Goal: Find specific page/section: Find specific page/section

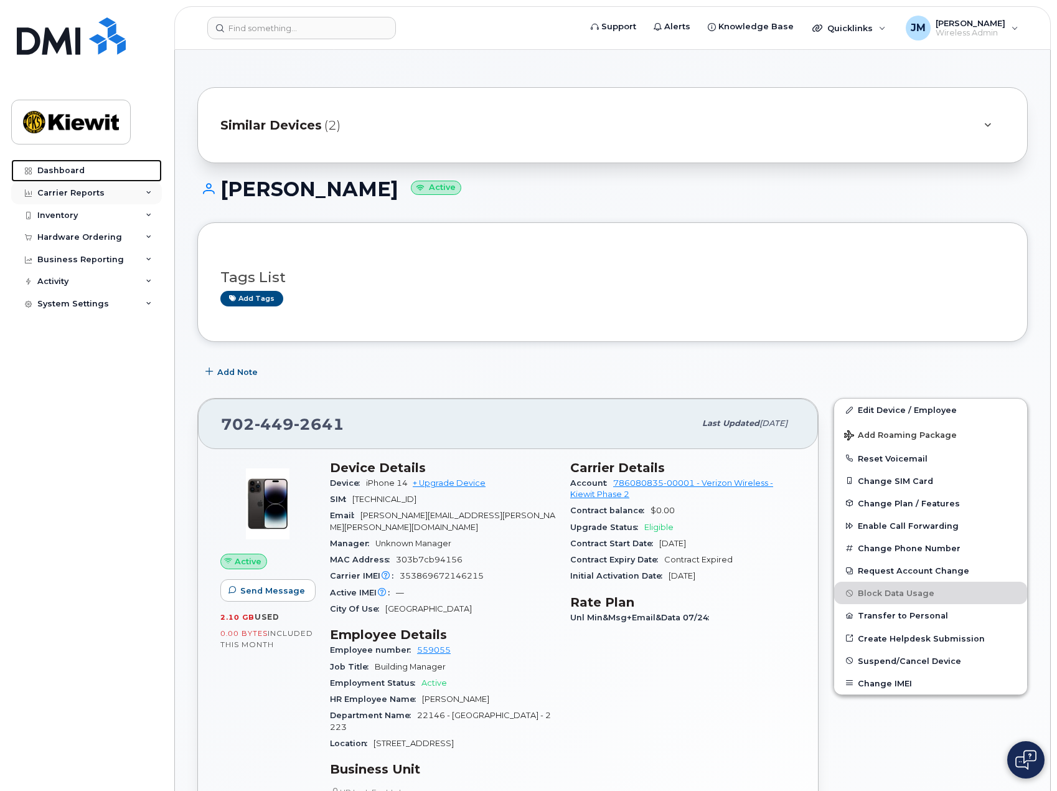
drag, startPoint x: 70, startPoint y: 169, endPoint x: 115, endPoint y: 198, distance: 53.0
click at [70, 169] on div "Dashboard" at bounding box center [60, 171] width 47 height 10
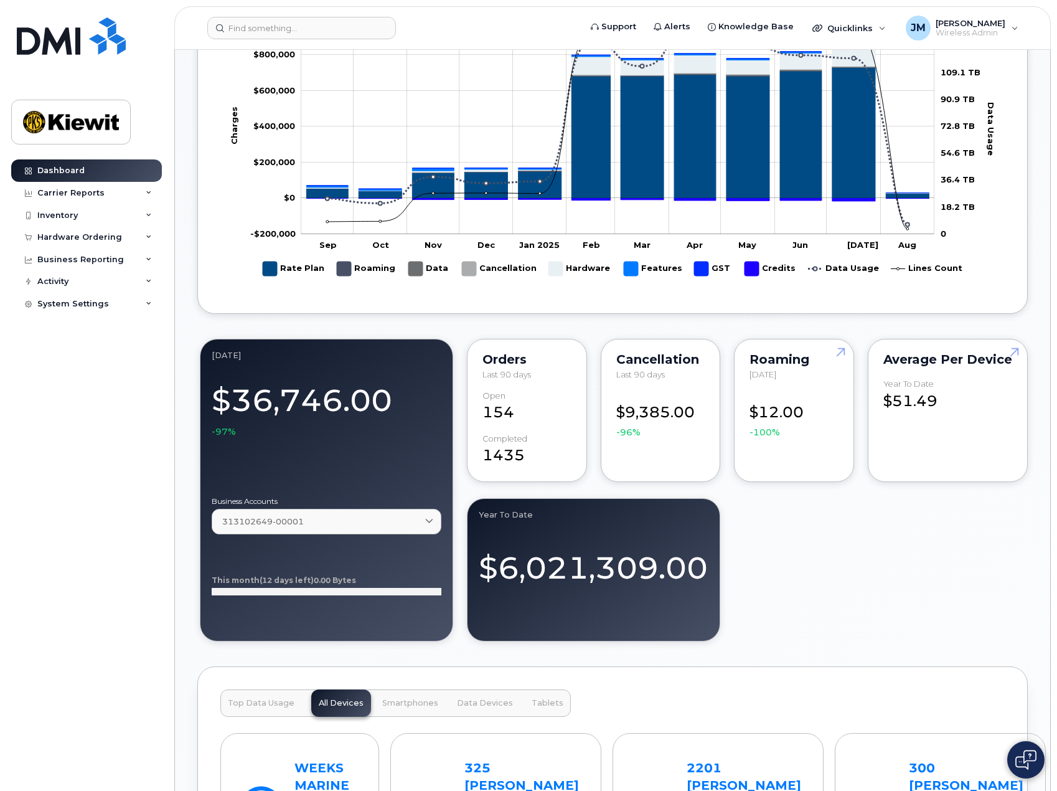
scroll to position [810, 0]
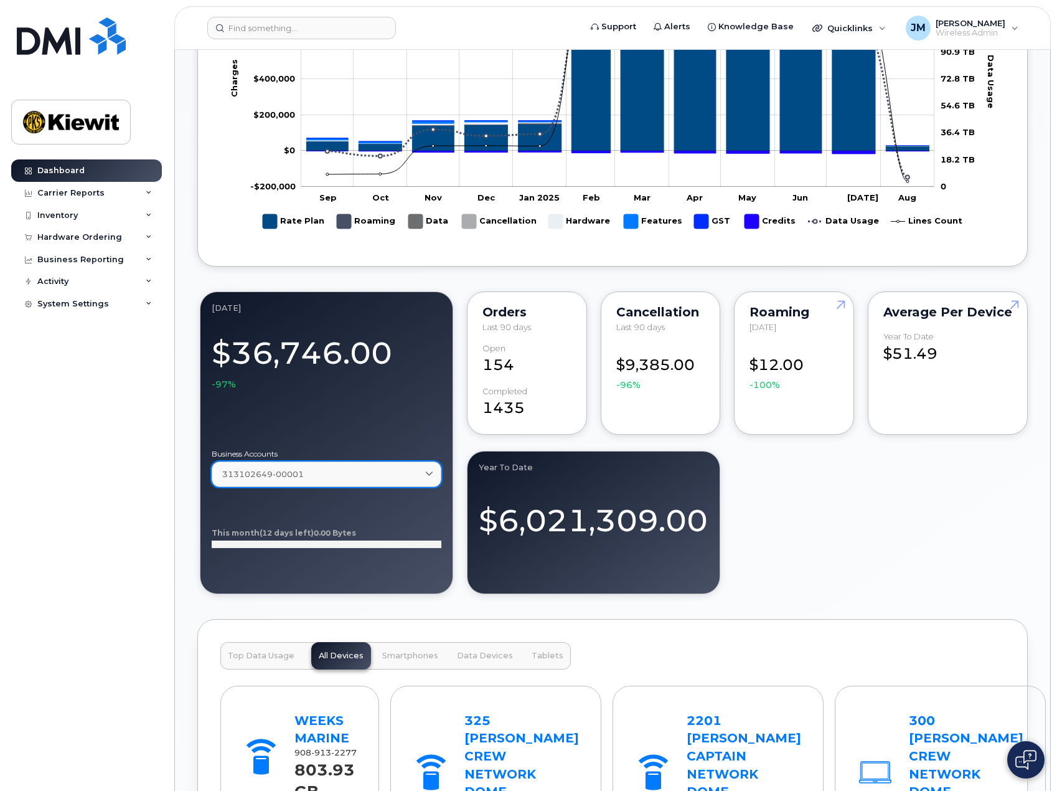
click at [433, 477] on icon at bounding box center [429, 474] width 8 height 8
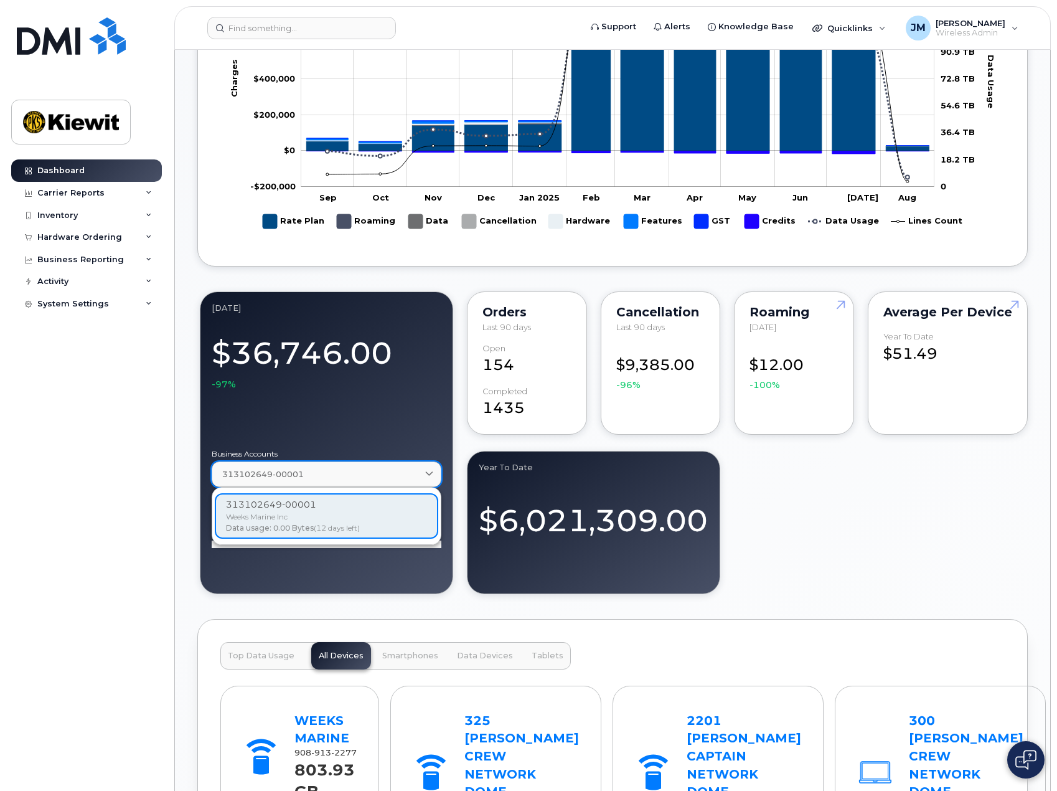
click at [435, 469] on span at bounding box center [429, 474] width 12 height 12
click at [988, 504] on div "August 2025 $36,746.00 -97% Business Accounts 313102649-00001 313102649-00001 W…" at bounding box center [612, 443] width 831 height 308
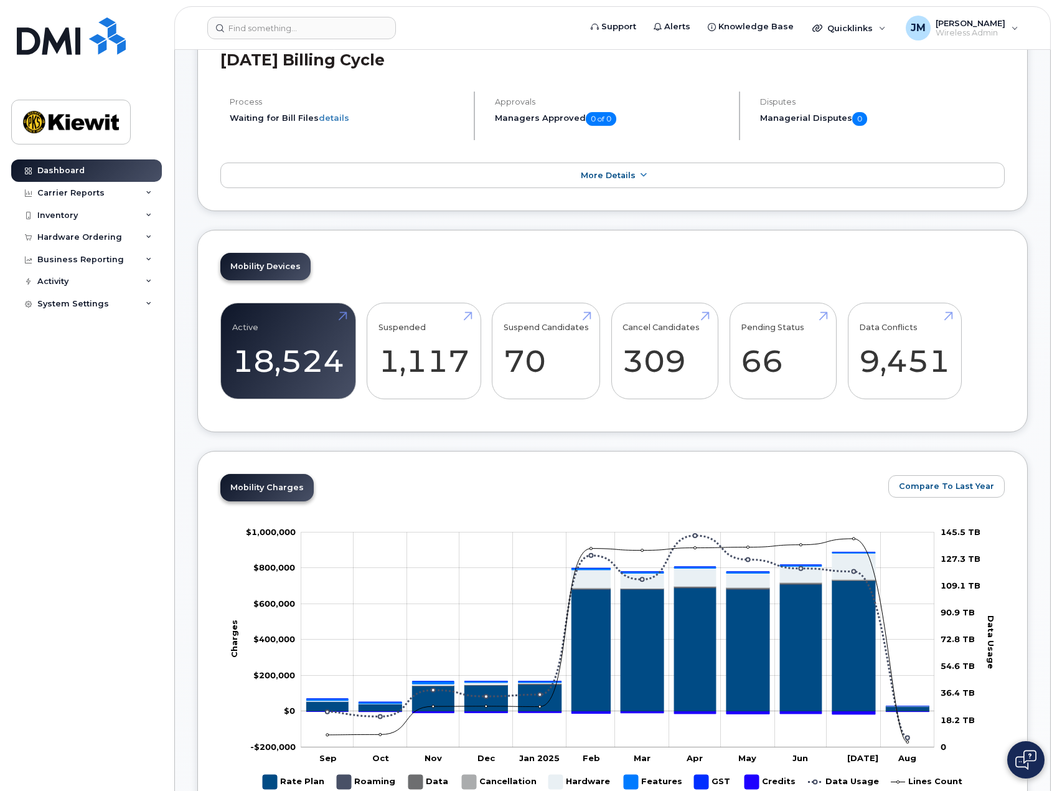
scroll to position [0, 0]
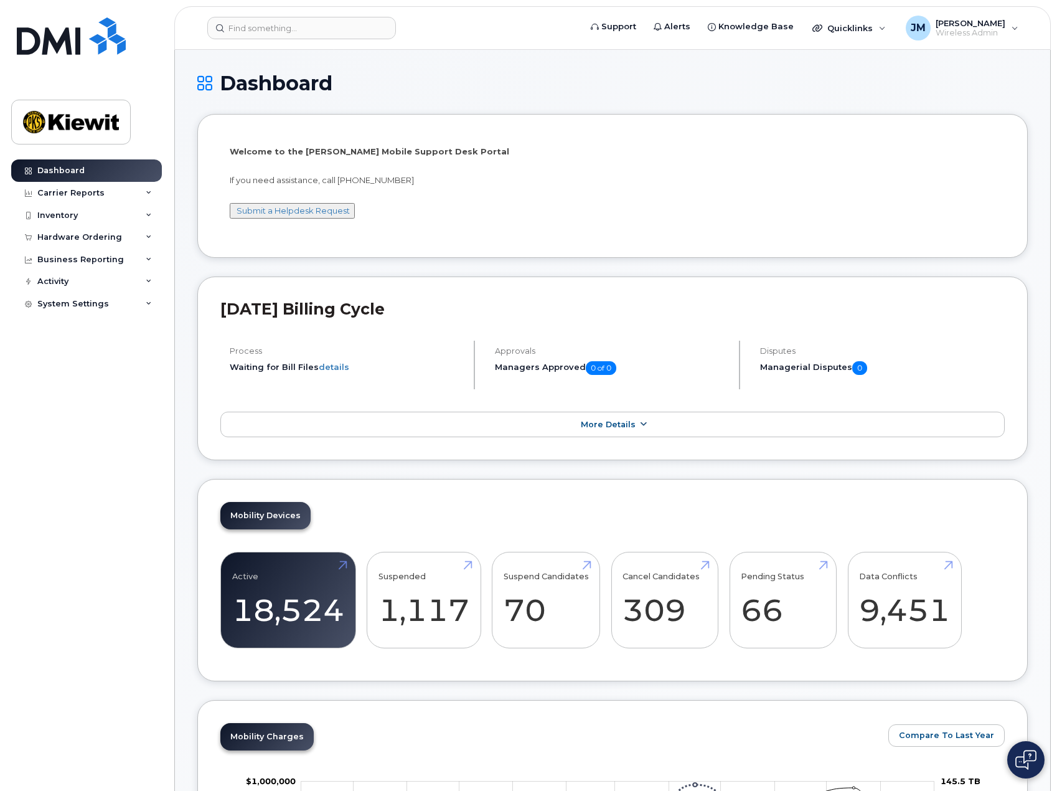
click at [610, 429] on link "More Details" at bounding box center [612, 425] width 785 height 26
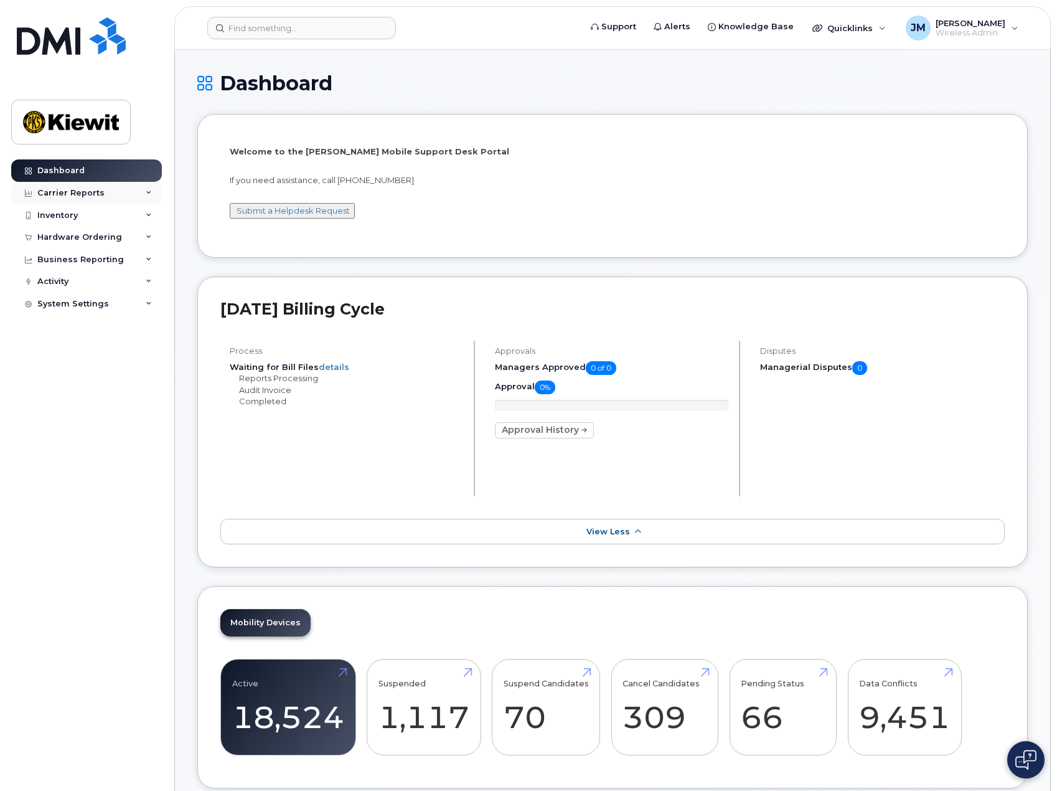
click at [81, 196] on div "Carrier Reports" at bounding box center [70, 193] width 67 height 10
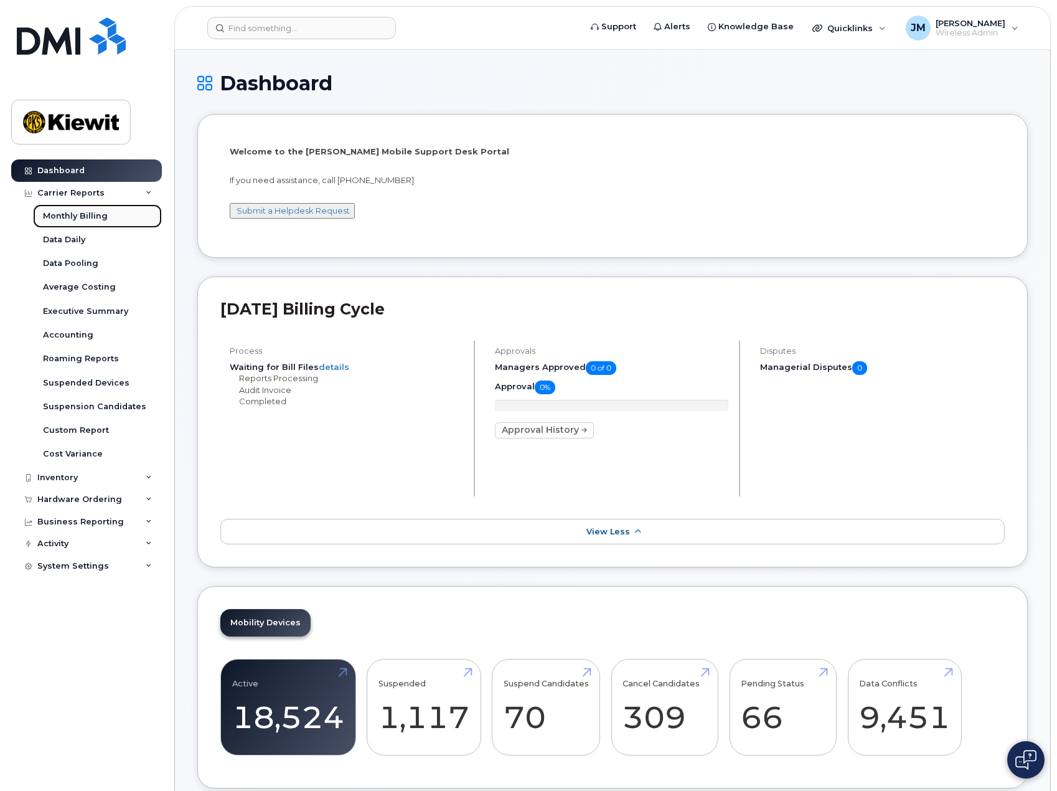
click at [77, 214] on div "Monthly Billing" at bounding box center [75, 215] width 65 height 11
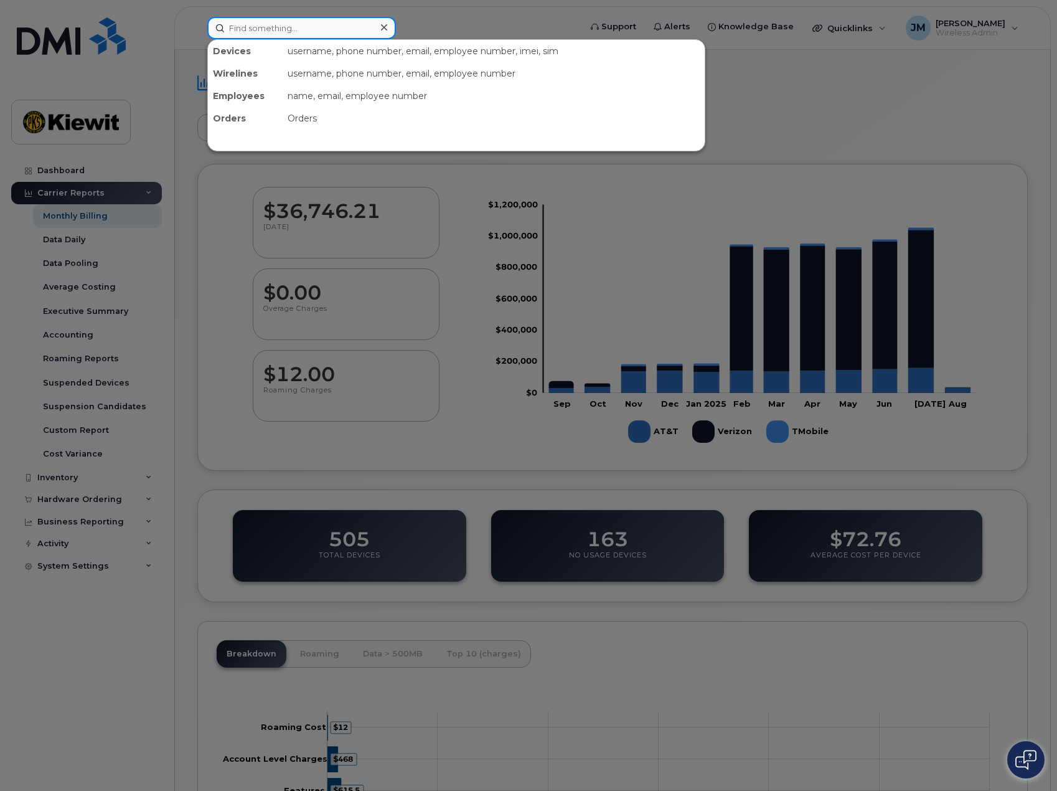
click at [334, 31] on input at bounding box center [301, 28] width 189 height 22
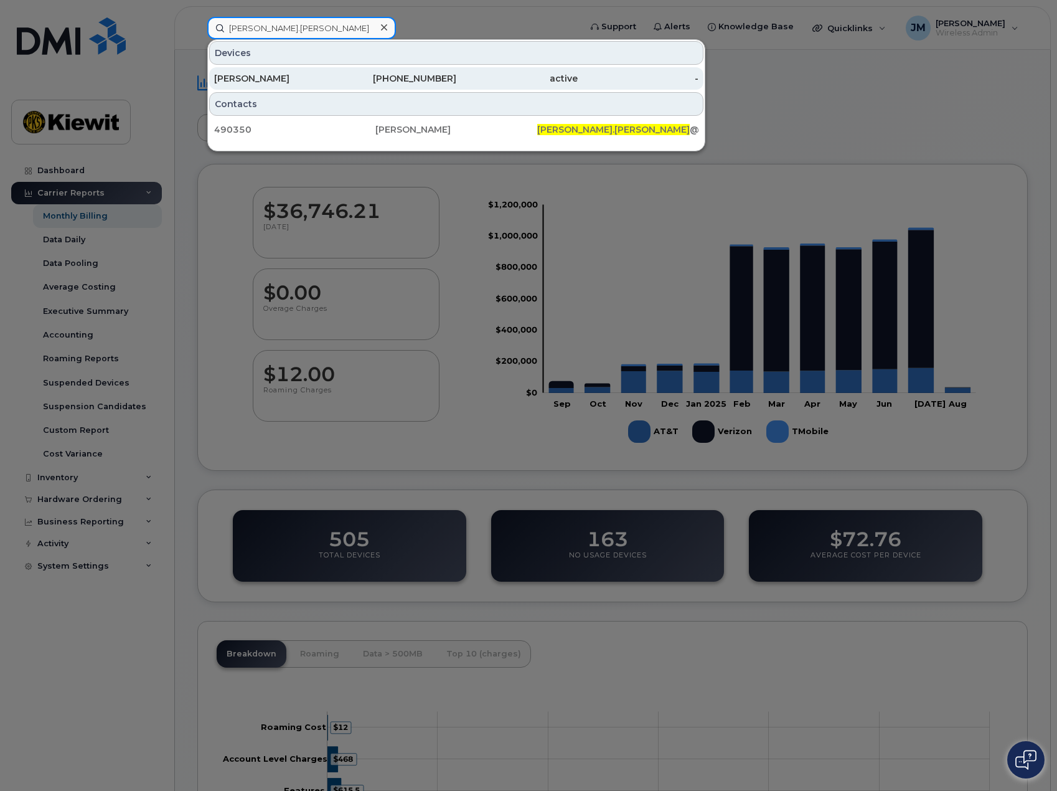
type input "[PERSON_NAME].[PERSON_NAME]"
click at [333, 81] on div "[PERSON_NAME]" at bounding box center [274, 78] width 121 height 12
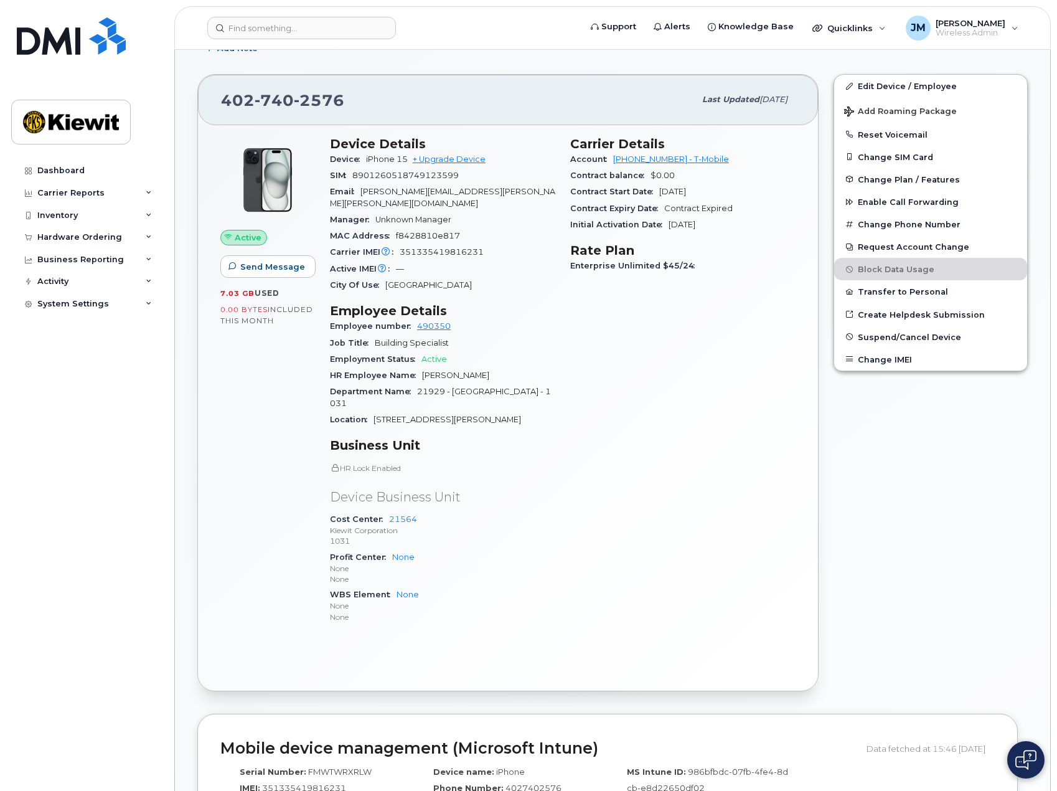
scroll to position [29, 0]
